Goal: Obtain resource: Obtain resource

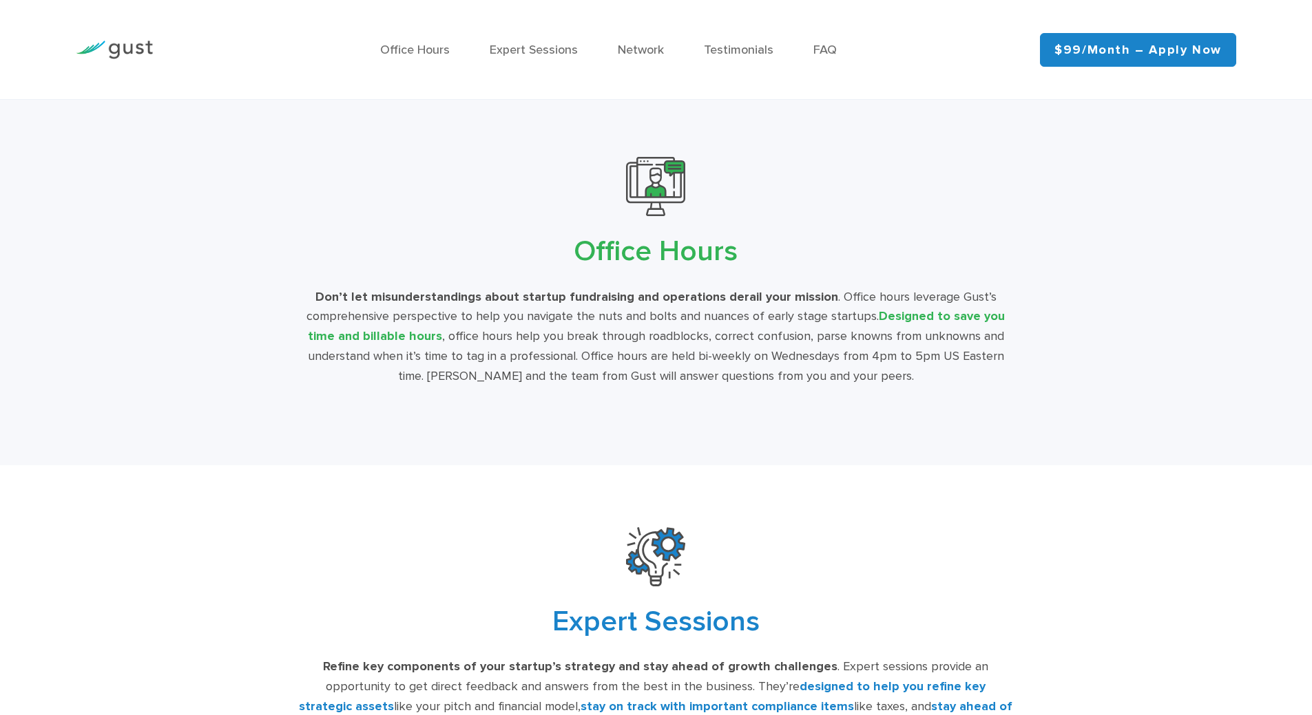
scroll to position [2581, 0]
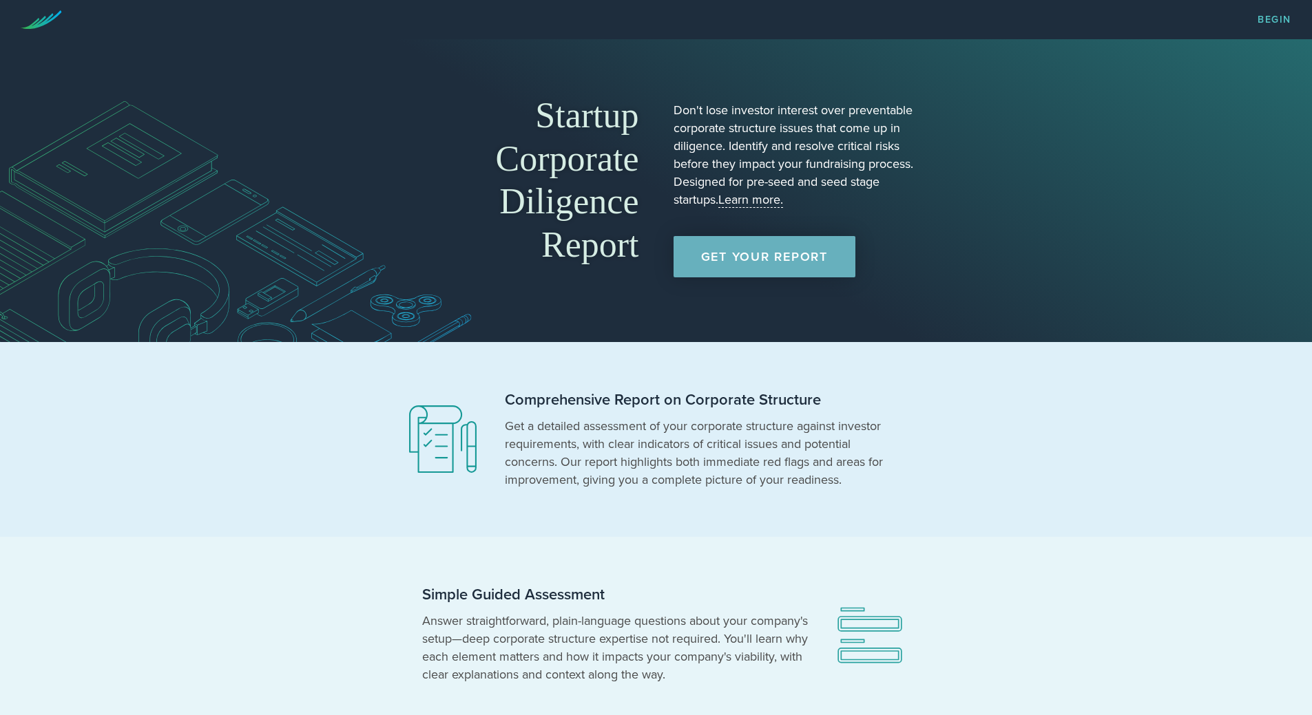
click at [795, 261] on link "Get Your Report" at bounding box center [764, 256] width 182 height 41
